Goal: Transaction & Acquisition: Purchase product/service

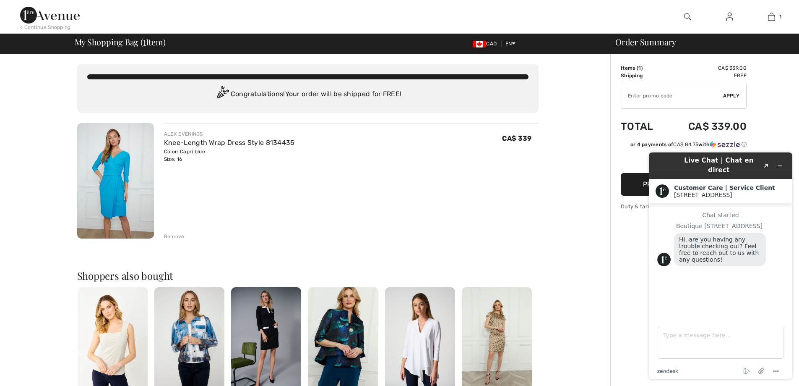
click at [465, 151] on div "ALEX EVENINGS Knee-Length Wrap Dress Style 8134435 Color: Capri blue Size: 16 F…" at bounding box center [351, 146] width 375 height 33
click at [680, 90] on input "TEXT" at bounding box center [672, 95] width 102 height 25
click at [688, 118] on td "CA$ 339.00" at bounding box center [706, 126] width 81 height 29
drag, startPoint x: 587, startPoint y: 265, endPoint x: 602, endPoint y: 256, distance: 17.8
click at [587, 264] on div "You are only CA$ 0.00 away from FREE SHIPPING! Continue Shopping > Congratulati…" at bounding box center [307, 325] width 605 height 542
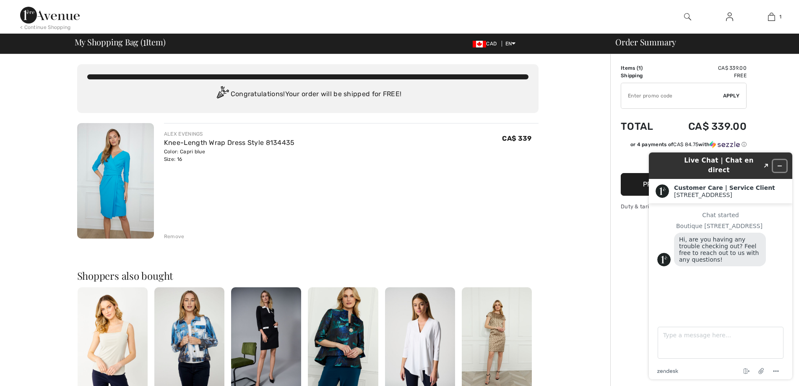
click at [780, 160] on button "Minimize widget" at bounding box center [779, 166] width 13 height 12
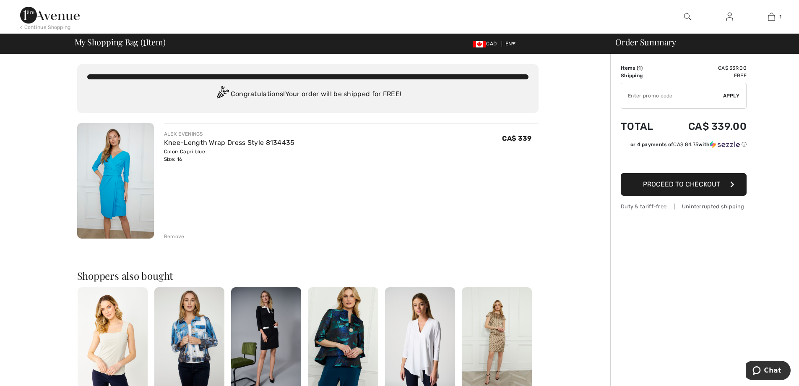
click at [662, 96] on input "TEXT" at bounding box center [672, 95] width 102 height 25
type input "NEW15"
click at [735, 96] on span "Apply" at bounding box center [731, 96] width 17 height 8
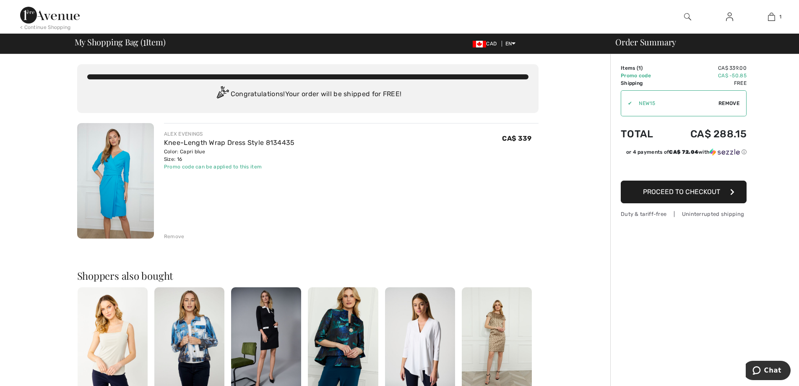
click at [701, 196] on button "Proceed to Checkout" at bounding box center [684, 191] width 126 height 23
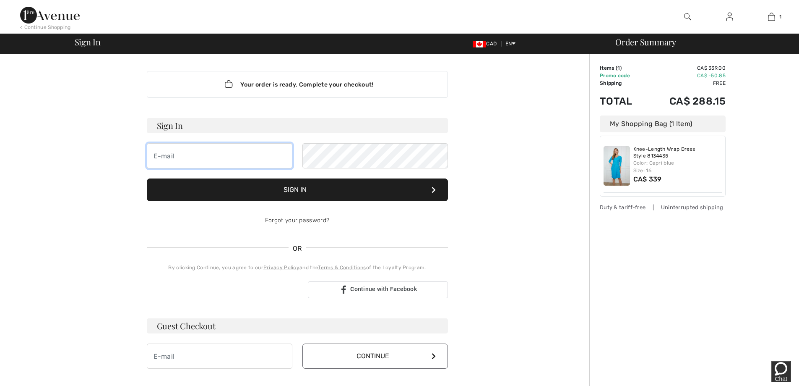
click at [259, 154] on input "email" at bounding box center [220, 155] width 146 height 25
type input "[PERSON_NAME][EMAIL_ADDRESS][PERSON_NAME][DOMAIN_NAME]"
click at [147, 178] on button "Sign In" at bounding box center [297, 189] width 301 height 23
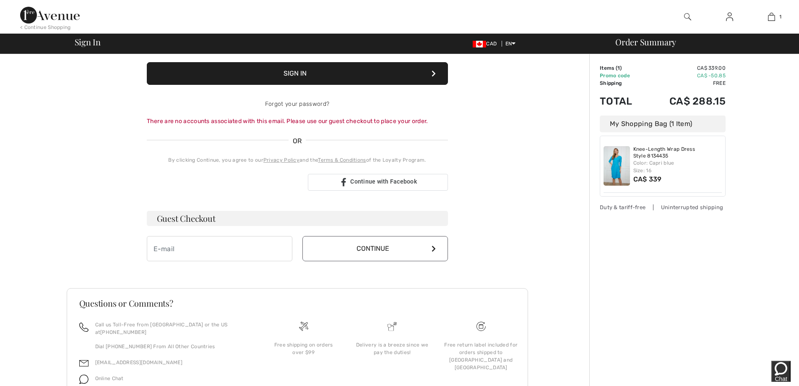
scroll to position [150, 0]
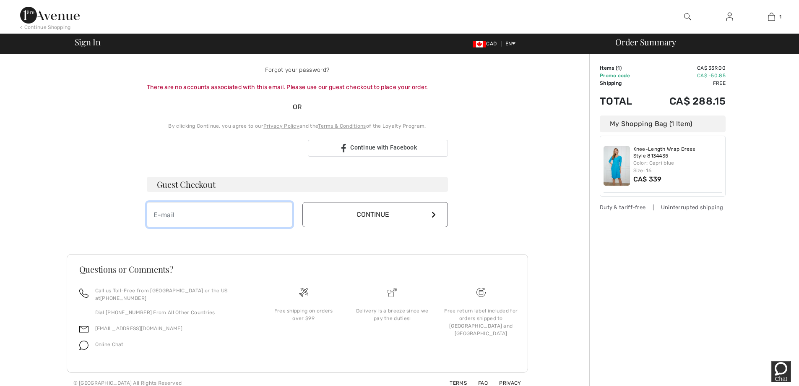
click at [227, 212] on input "email" at bounding box center [220, 214] width 146 height 25
type input "heatherjanett@shaw.ca"
click at [364, 218] on button "Continue" at bounding box center [375, 214] width 146 height 25
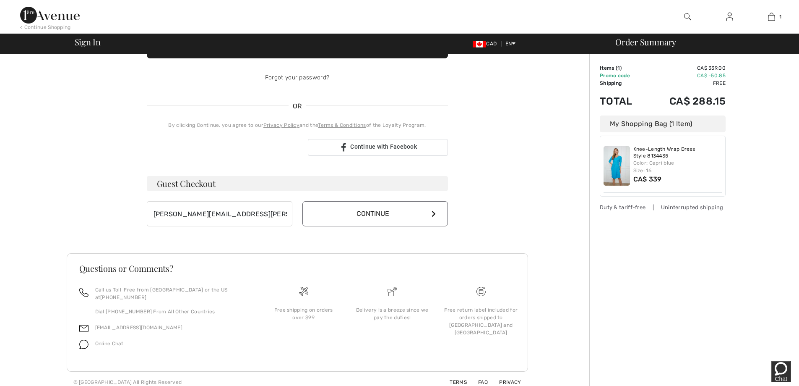
scroll to position [141, 0]
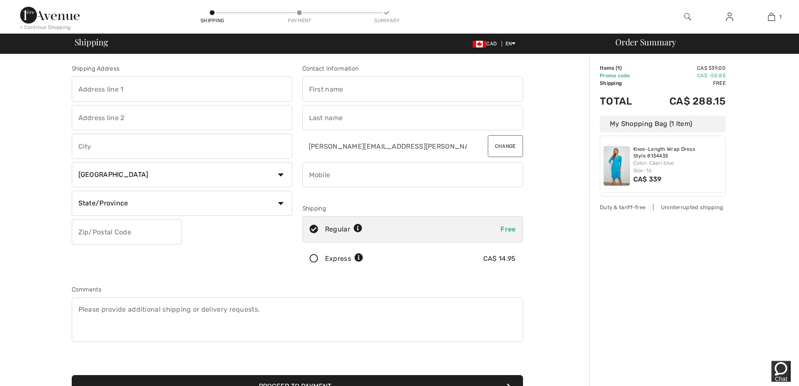
click at [171, 89] on input "text" at bounding box center [182, 88] width 221 height 25
type input "5628 Dalcastle Rise NW"
type input "Calgary"
select select "AB"
type input "T3A 2A5"
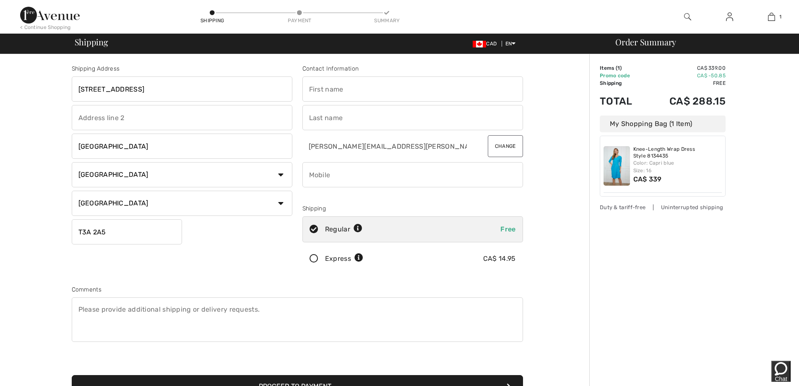
type input "Heather"
type input "Janett"
type input "4037100522"
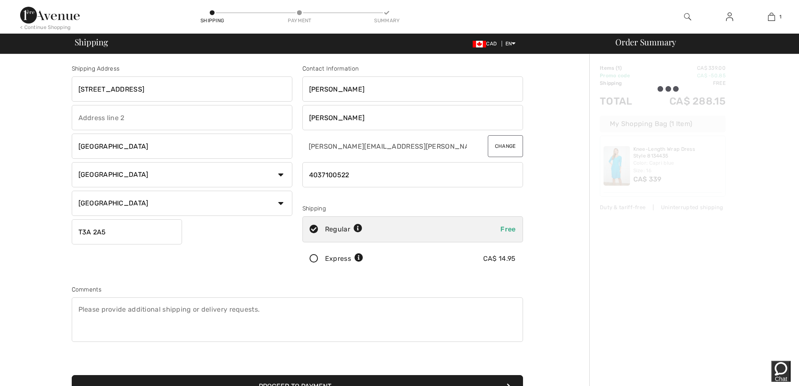
type input "T3A2A5"
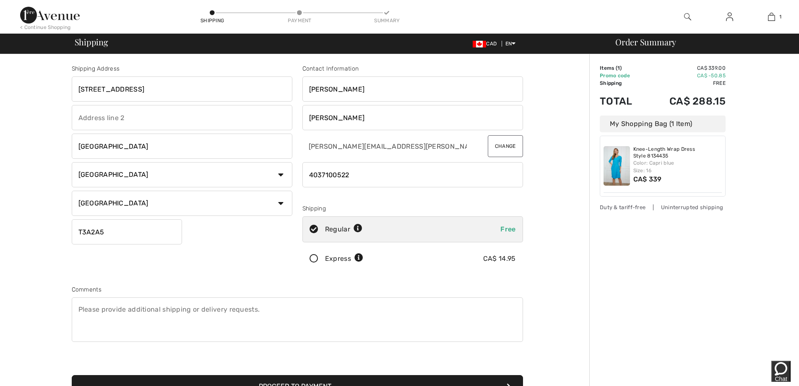
click at [309, 261] on icon at bounding box center [314, 258] width 22 height 9
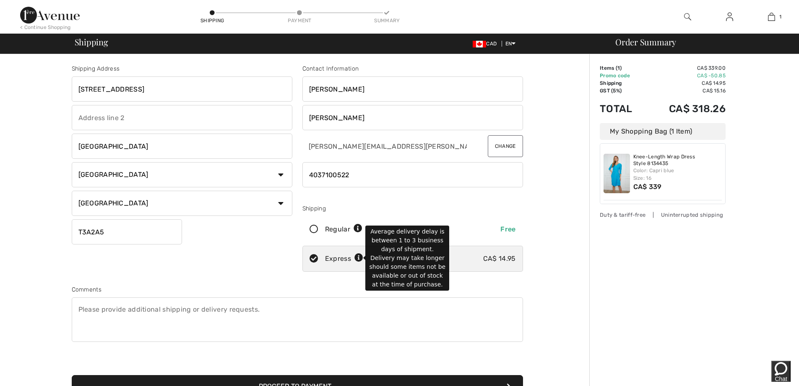
click at [355, 256] on icon at bounding box center [359, 257] width 9 height 9
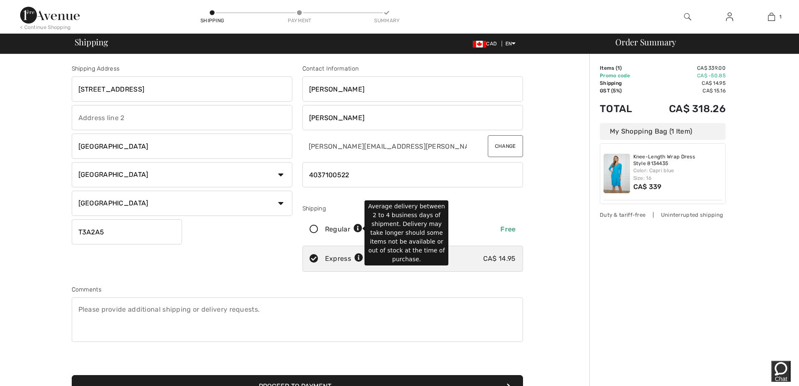
click at [360, 229] on icon at bounding box center [358, 228] width 9 height 9
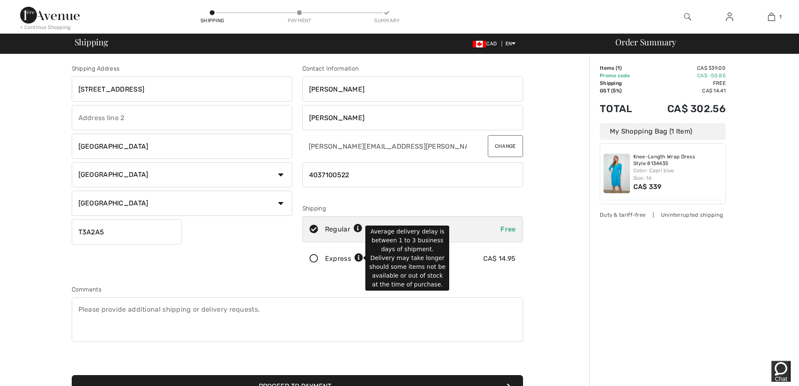
click at [356, 258] on icon at bounding box center [359, 257] width 9 height 9
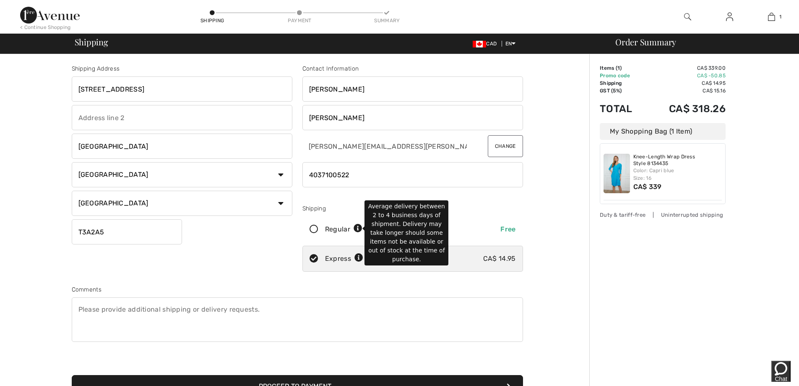
click at [356, 227] on icon at bounding box center [358, 228] width 9 height 9
radio input "true"
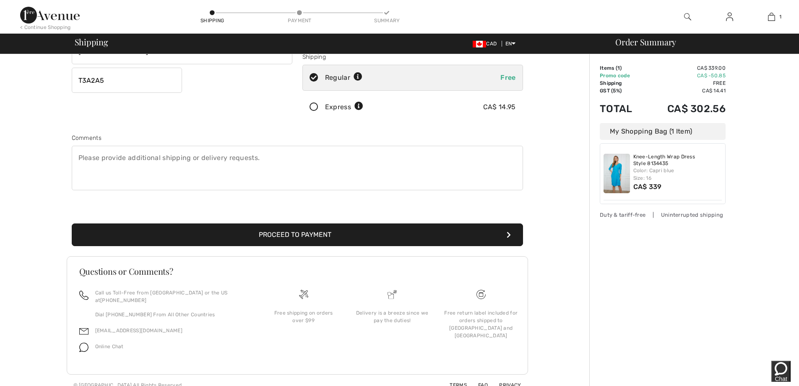
scroll to position [154, 0]
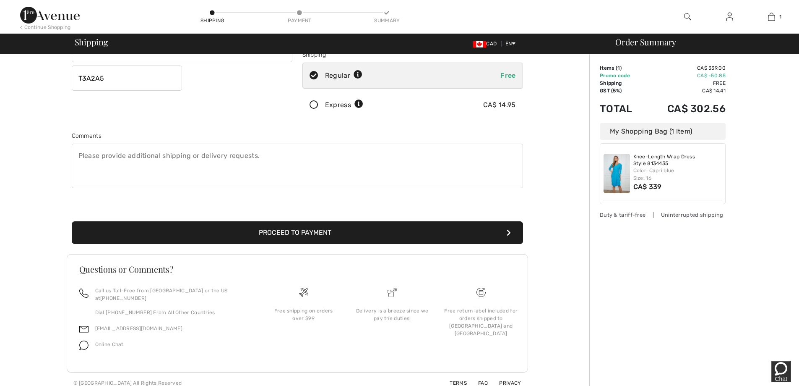
click at [315, 107] on icon at bounding box center [314, 105] width 22 height 9
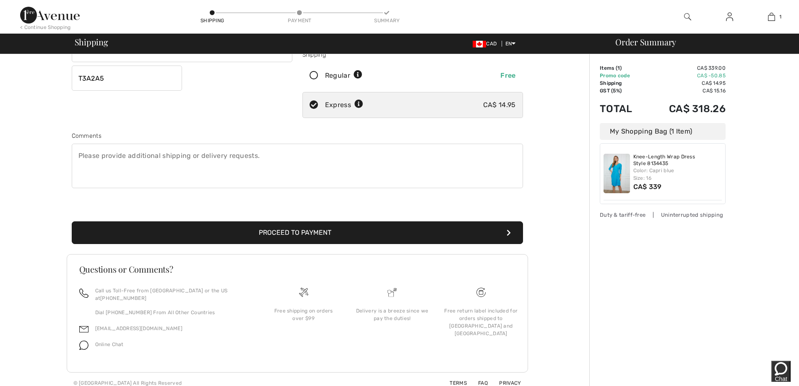
click at [294, 171] on textarea at bounding box center [297, 165] width 451 height 44
click at [219, 156] on textarea at bounding box center [297, 165] width 451 height 44
click at [370, 233] on button "Proceed to Payment" at bounding box center [297, 232] width 451 height 23
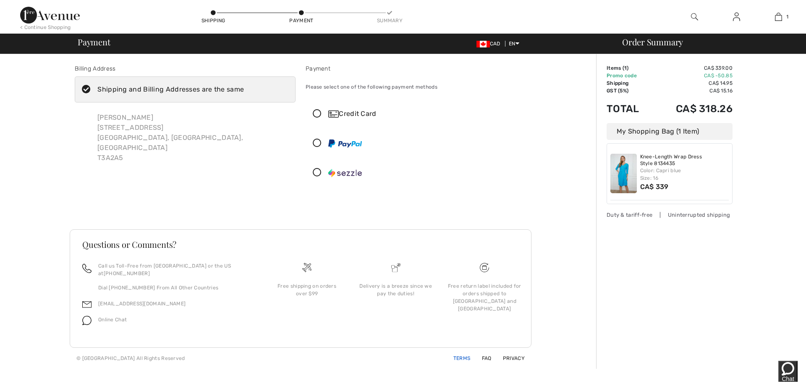
click at [457, 355] on link "Terms" at bounding box center [456, 358] width 27 height 6
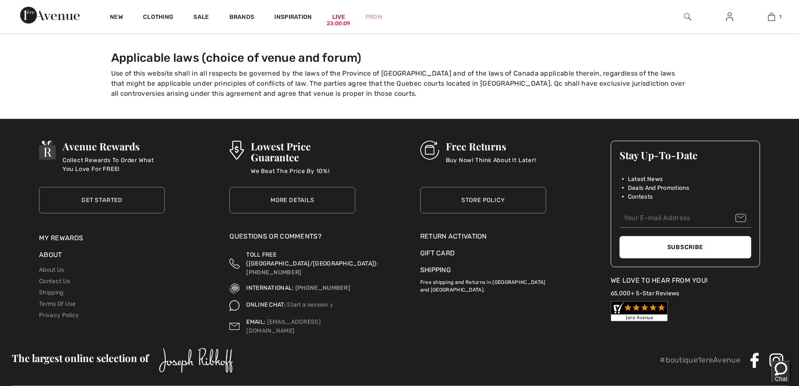
scroll to position [1149, 0]
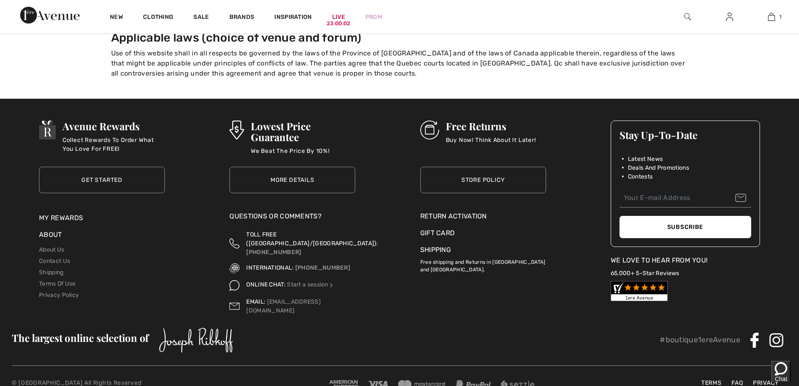
click at [653, 281] on img at bounding box center [639, 291] width 57 height 20
click at [475, 4] on div "New Clothing Sale Brands Inspiration Live 22:59:42 Prom 1 Added to Bag Alex Eve…" at bounding box center [399, 17] width 799 height 34
click at [472, 211] on div "Return Activation" at bounding box center [483, 216] width 126 height 10
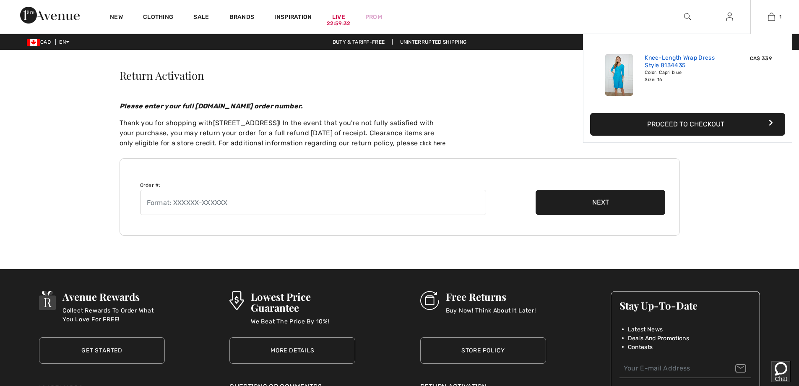
click at [678, 61] on link "Knee-Length Wrap Dress Style 8134435" at bounding box center [686, 61] width 83 height 15
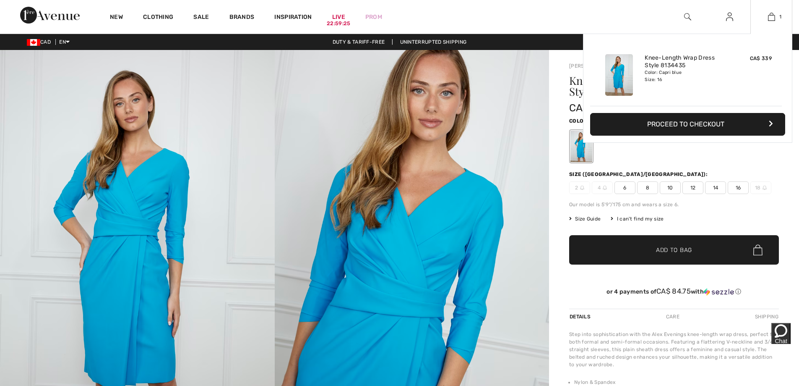
click at [743, 120] on button "Proceed to Checkout" at bounding box center [687, 124] width 195 height 23
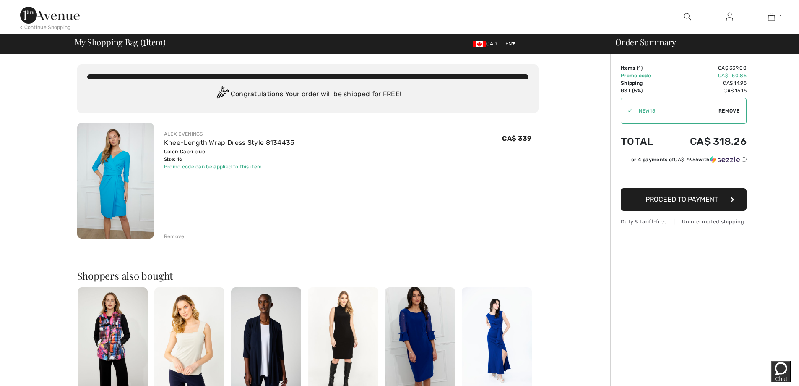
click at [691, 199] on span "Proceed to Payment" at bounding box center [682, 199] width 73 height 8
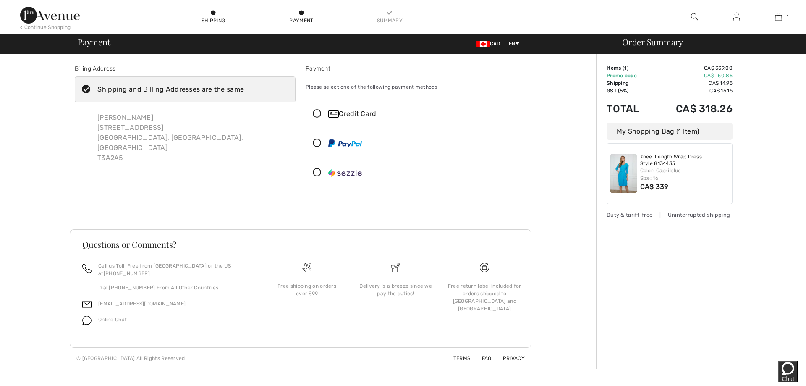
click at [319, 112] on icon at bounding box center [317, 113] width 22 height 9
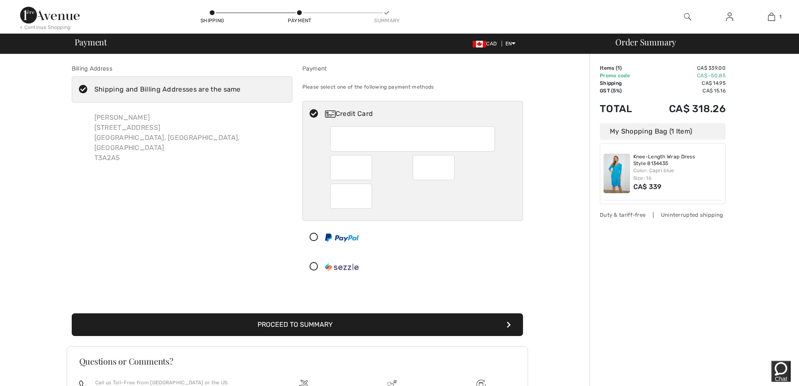
click at [373, 200] on div at bounding box center [412, 195] width 165 height 25
click at [476, 322] on button "Proceed to Summary" at bounding box center [297, 324] width 451 height 23
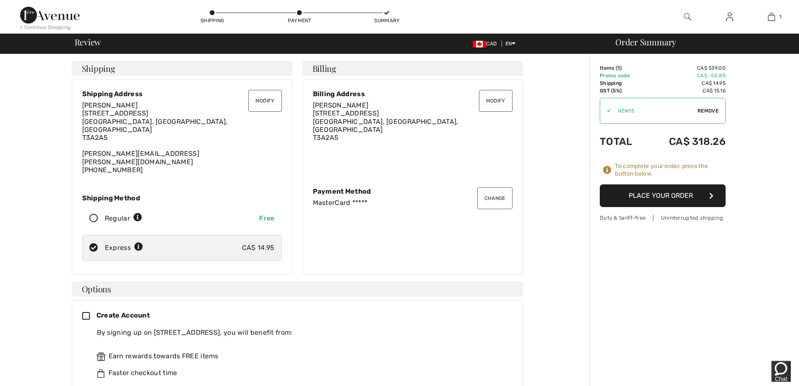
click at [676, 196] on button "Place Your Order" at bounding box center [663, 195] width 126 height 23
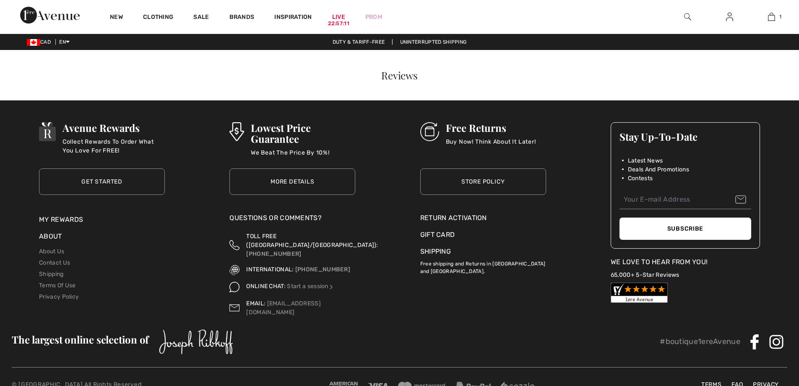
checkbox input "true"
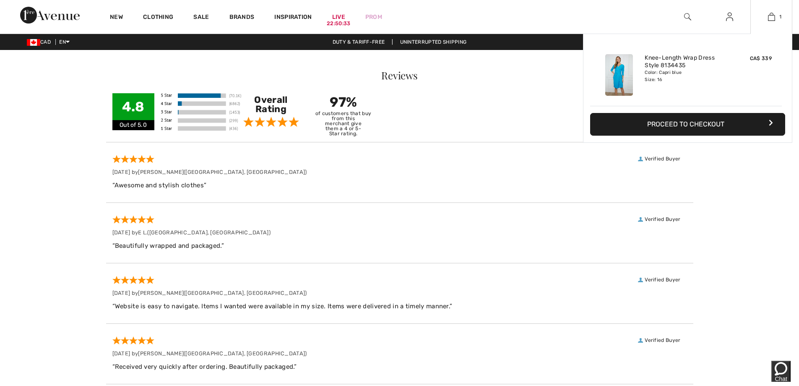
click at [618, 68] on img at bounding box center [619, 75] width 28 height 42
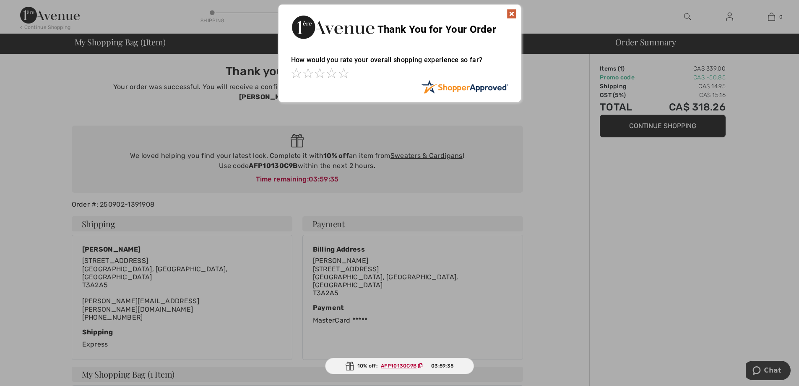
click at [508, 14] on img at bounding box center [512, 14] width 10 height 10
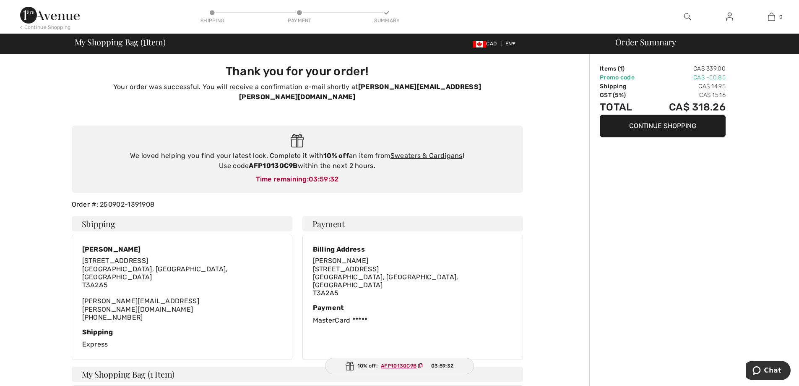
click at [674, 126] on button "Continue Shopping" at bounding box center [663, 126] width 126 height 23
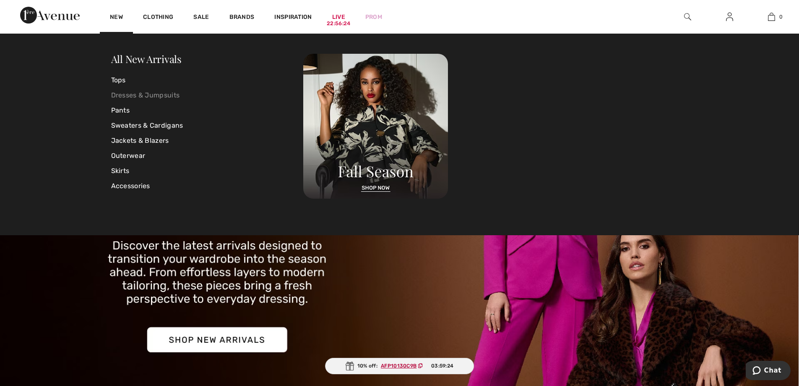
click at [134, 91] on link "Dresses & Jumpsuits" at bounding box center [207, 95] width 193 height 15
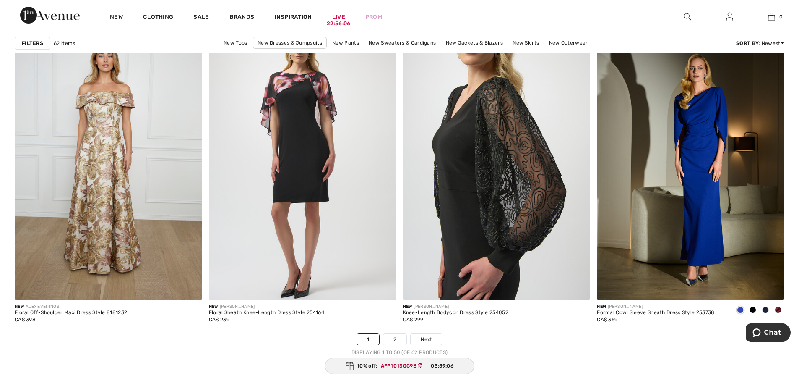
scroll to position [4783, 0]
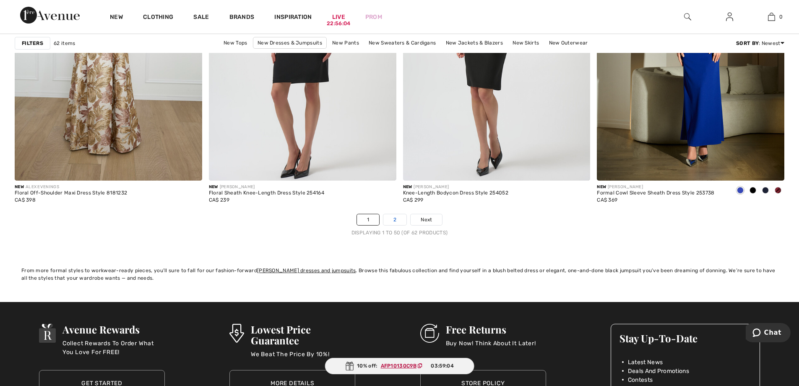
click at [397, 214] on link "2" at bounding box center [394, 219] width 23 height 11
click at [396, 222] on link "2" at bounding box center [394, 219] width 23 height 11
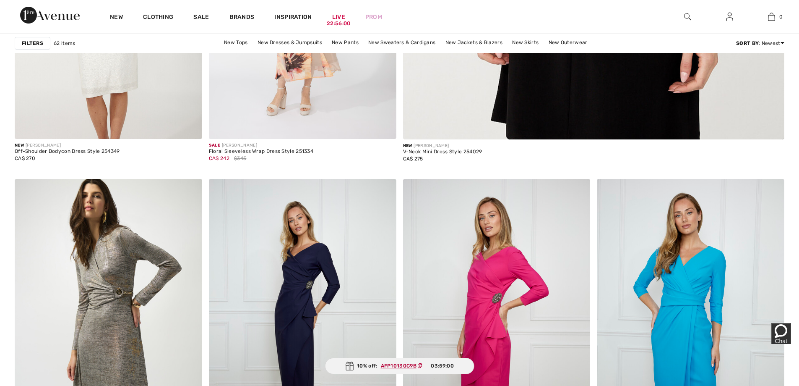
scroll to position [587, 0]
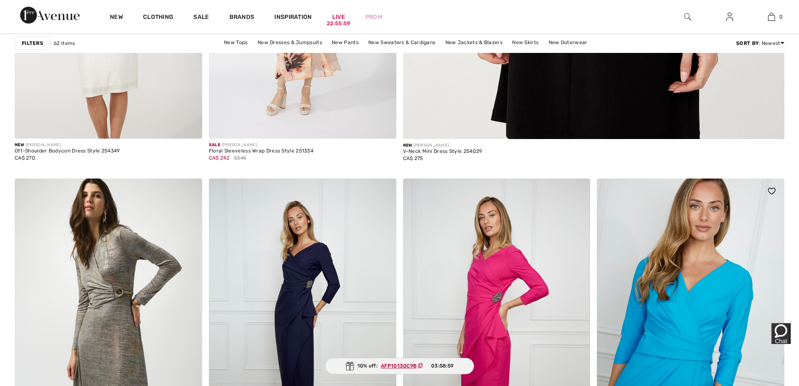
click at [704, 278] on img at bounding box center [691, 318] width 188 height 281
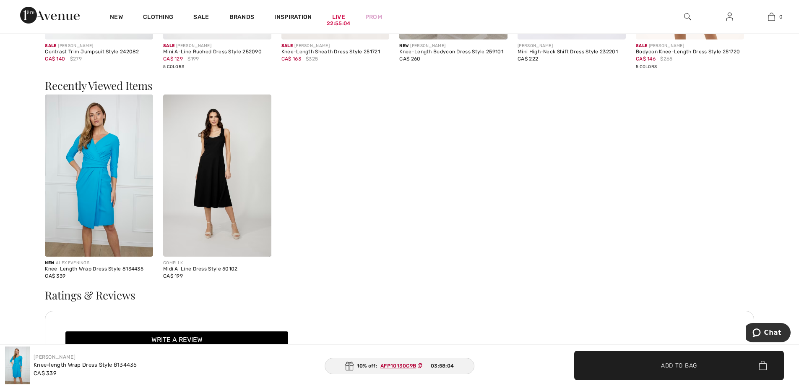
scroll to position [1105, 0]
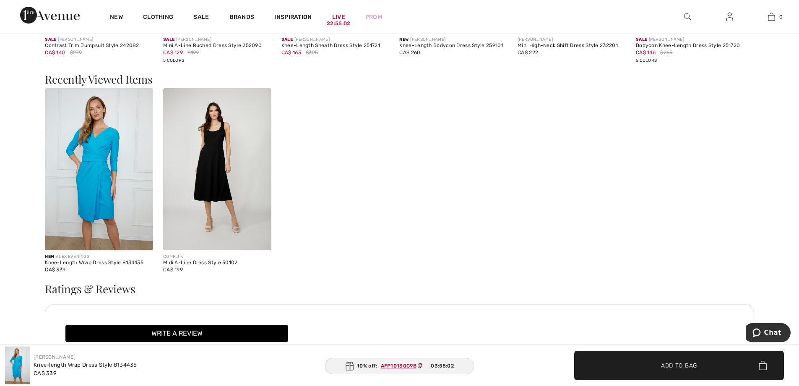
click at [96, 168] on img at bounding box center [99, 169] width 108 height 162
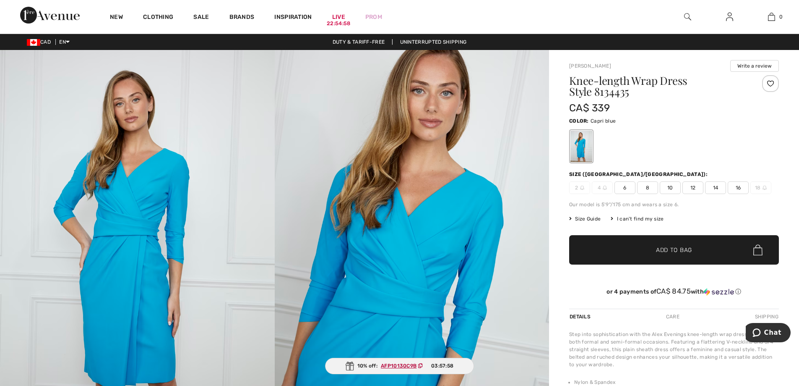
click at [587, 146] on div at bounding box center [582, 145] width 22 height 31
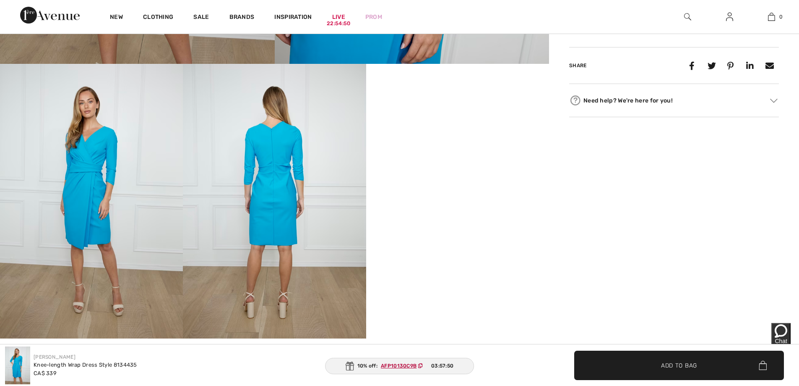
scroll to position [378, 0]
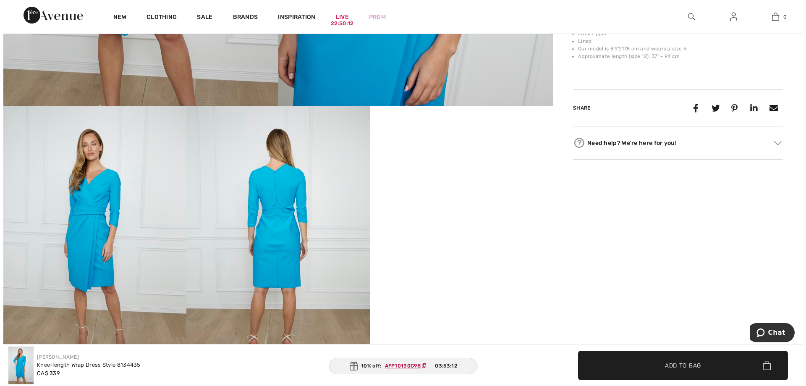
scroll to position [336, 0]
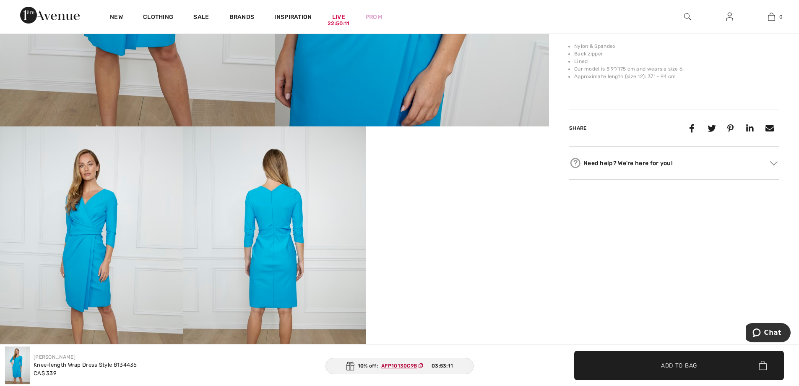
click at [108, 244] on img at bounding box center [91, 263] width 183 height 274
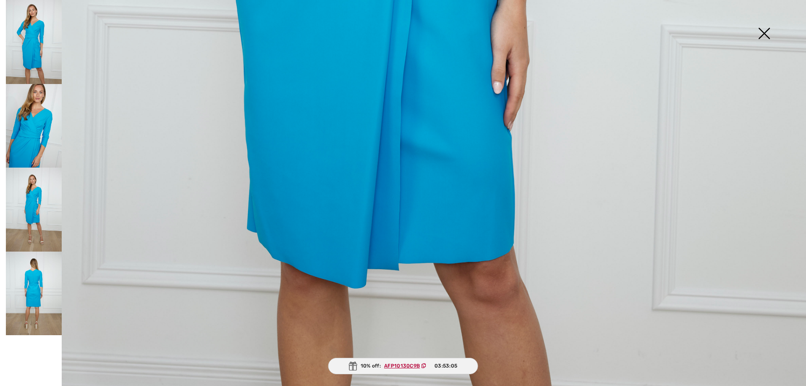
scroll to position [813, 0]
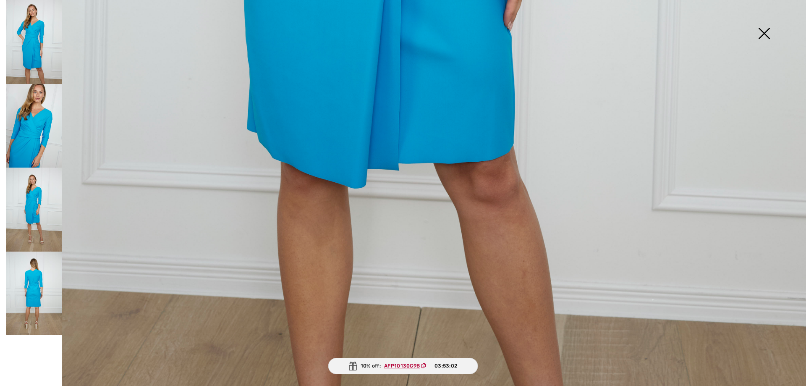
click at [30, 280] on img at bounding box center [34, 293] width 56 height 84
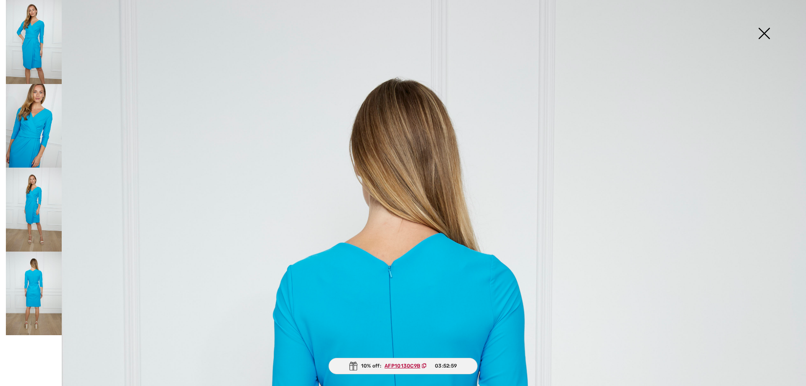
scroll to position [0, 0]
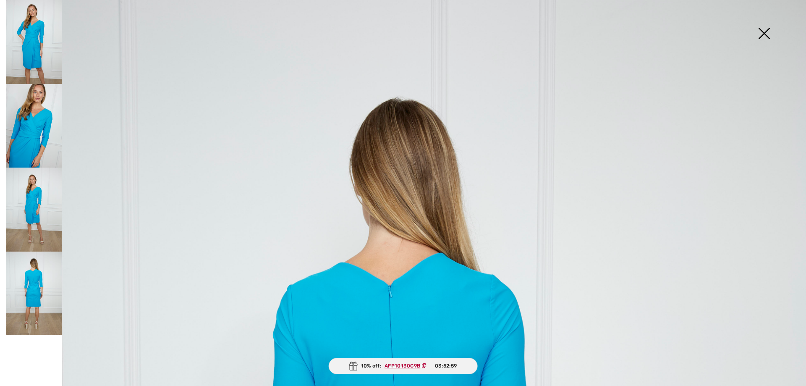
click at [40, 112] on img at bounding box center [34, 126] width 56 height 84
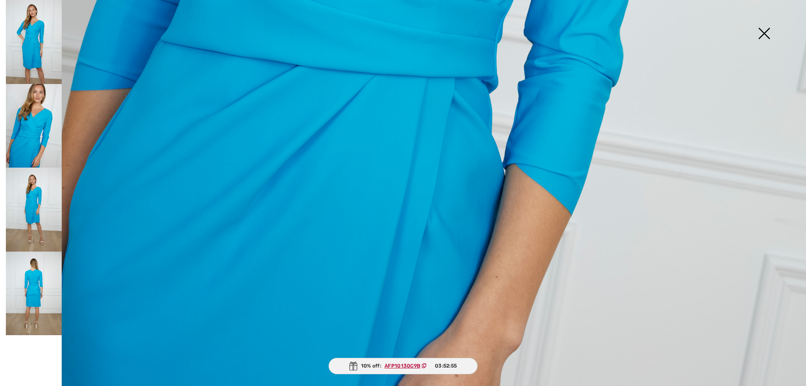
scroll to position [813, 0]
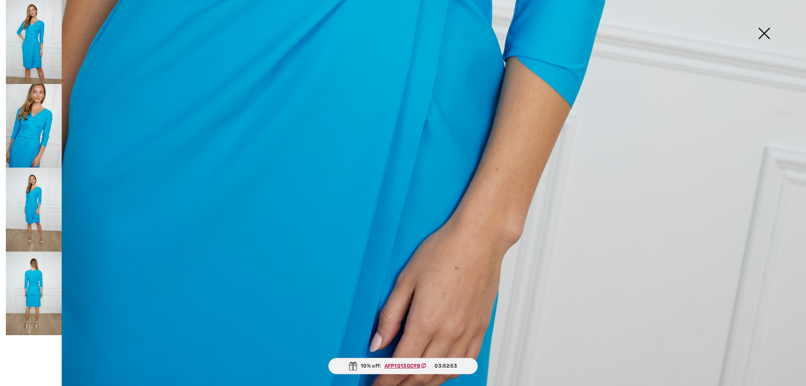
click at [40, 302] on img at bounding box center [34, 293] width 56 height 84
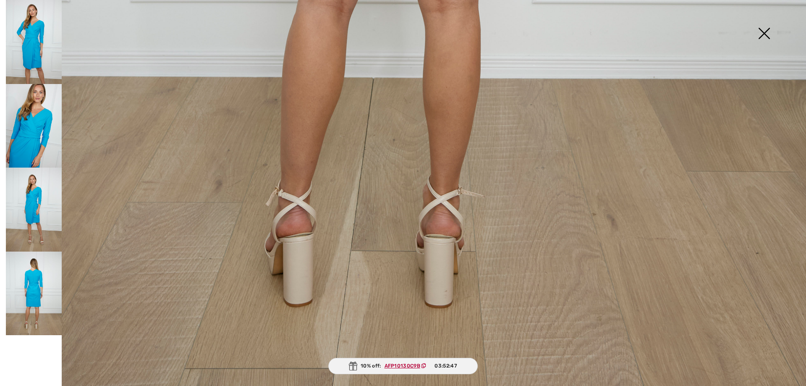
click at [767, 32] on img at bounding box center [764, 34] width 42 height 43
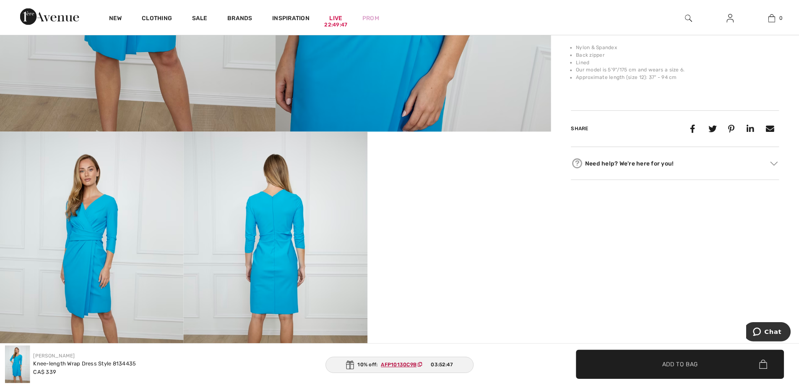
scroll to position [804, 0]
